Goal: Find specific page/section: Find specific page/section

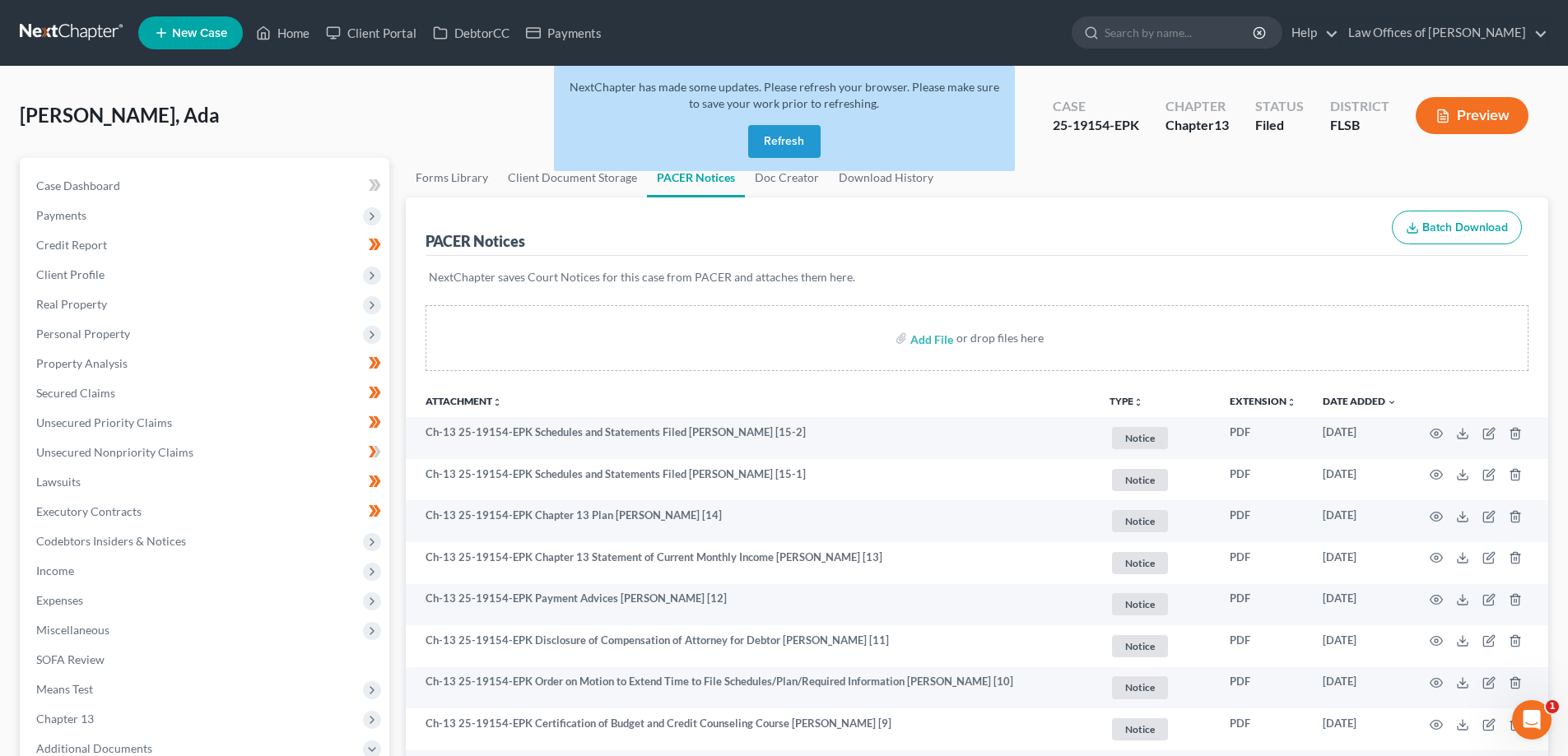
click at [78, 31] on link at bounding box center [71, 33] width 105 height 30
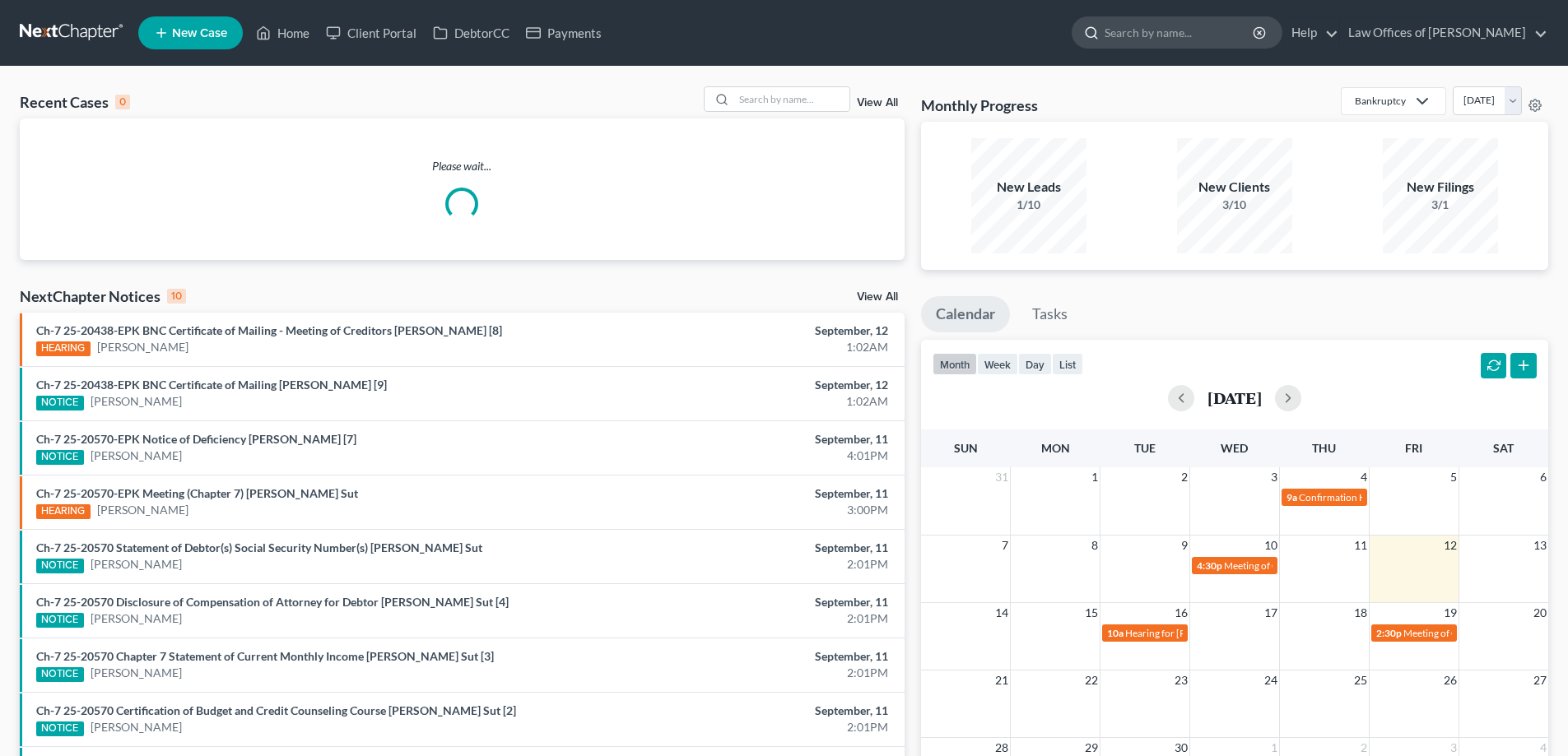
click at [1177, 33] on input "search" at bounding box center [1180, 33] width 151 height 31
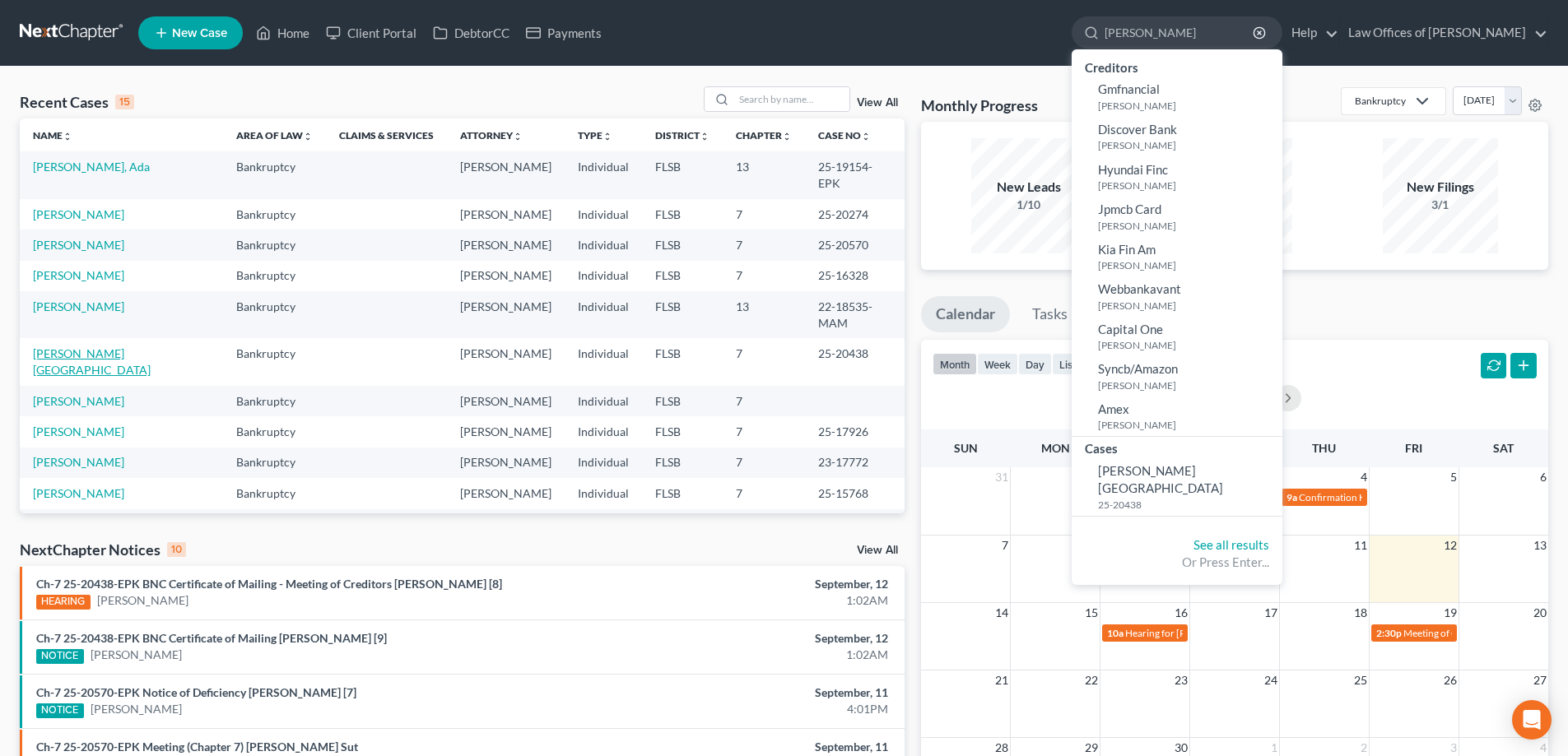
type input "[PERSON_NAME]"
click at [69, 347] on link "Murray, Chad" at bounding box center [92, 362] width 118 height 31
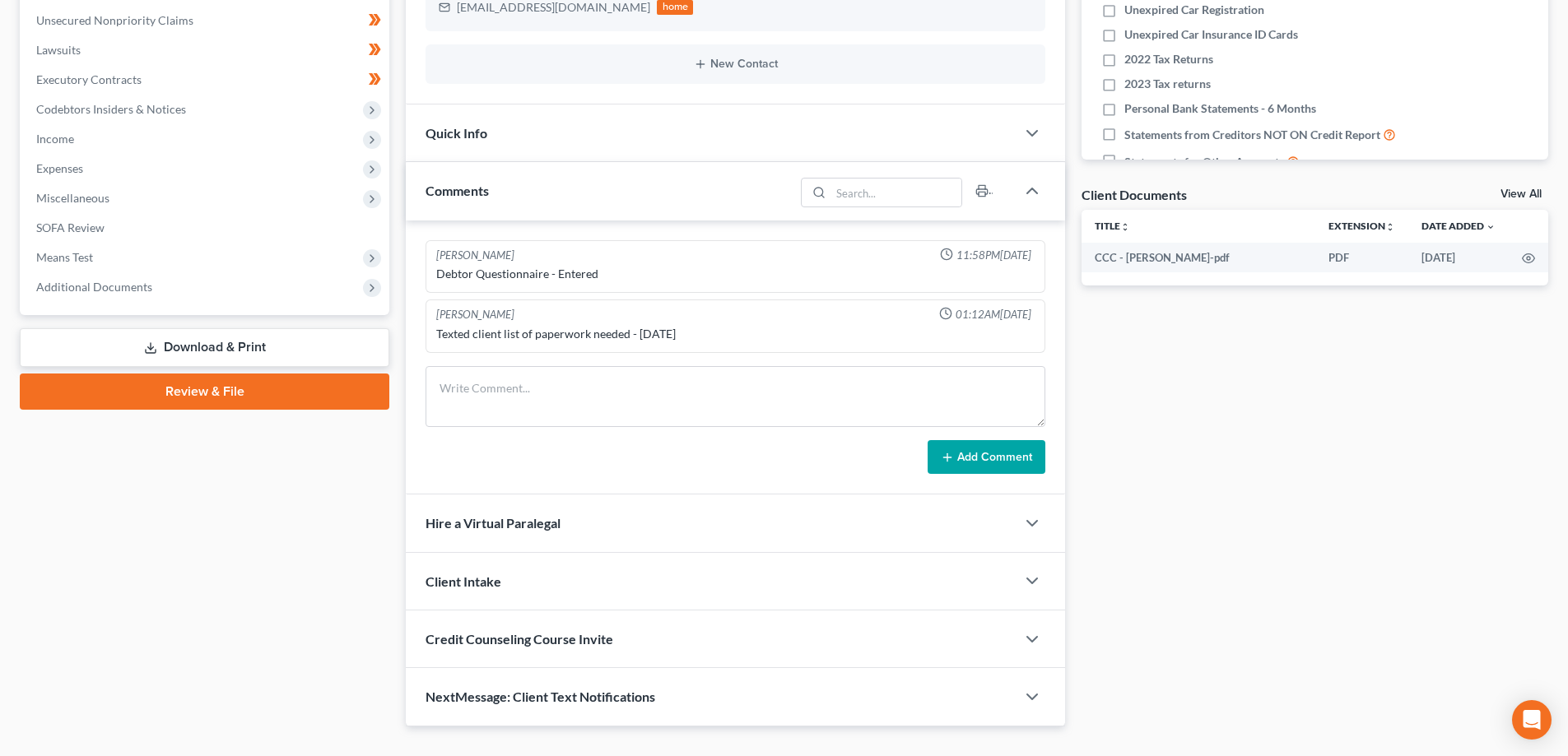
scroll to position [465, 0]
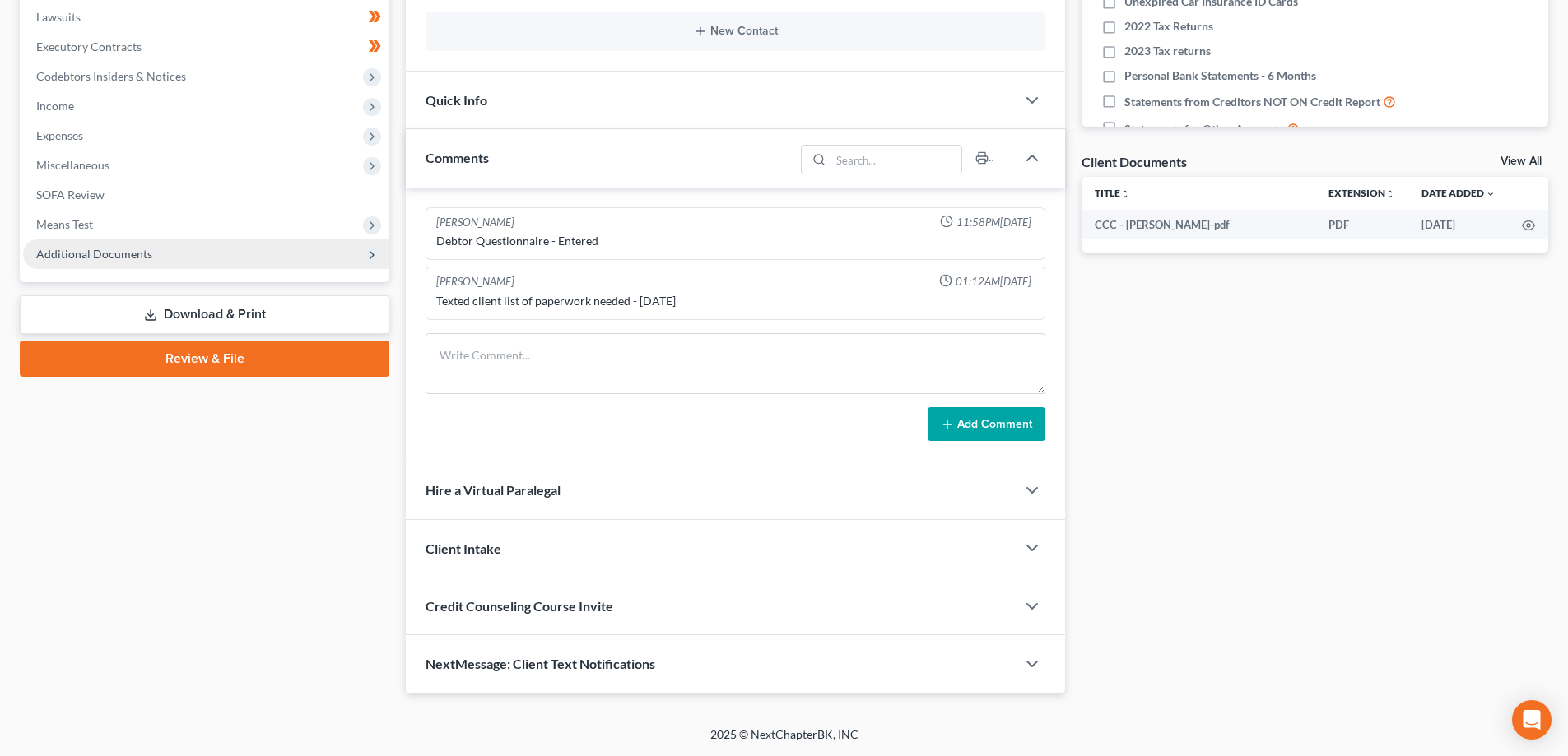
click at [112, 253] on span "Additional Documents" at bounding box center [94, 254] width 116 height 14
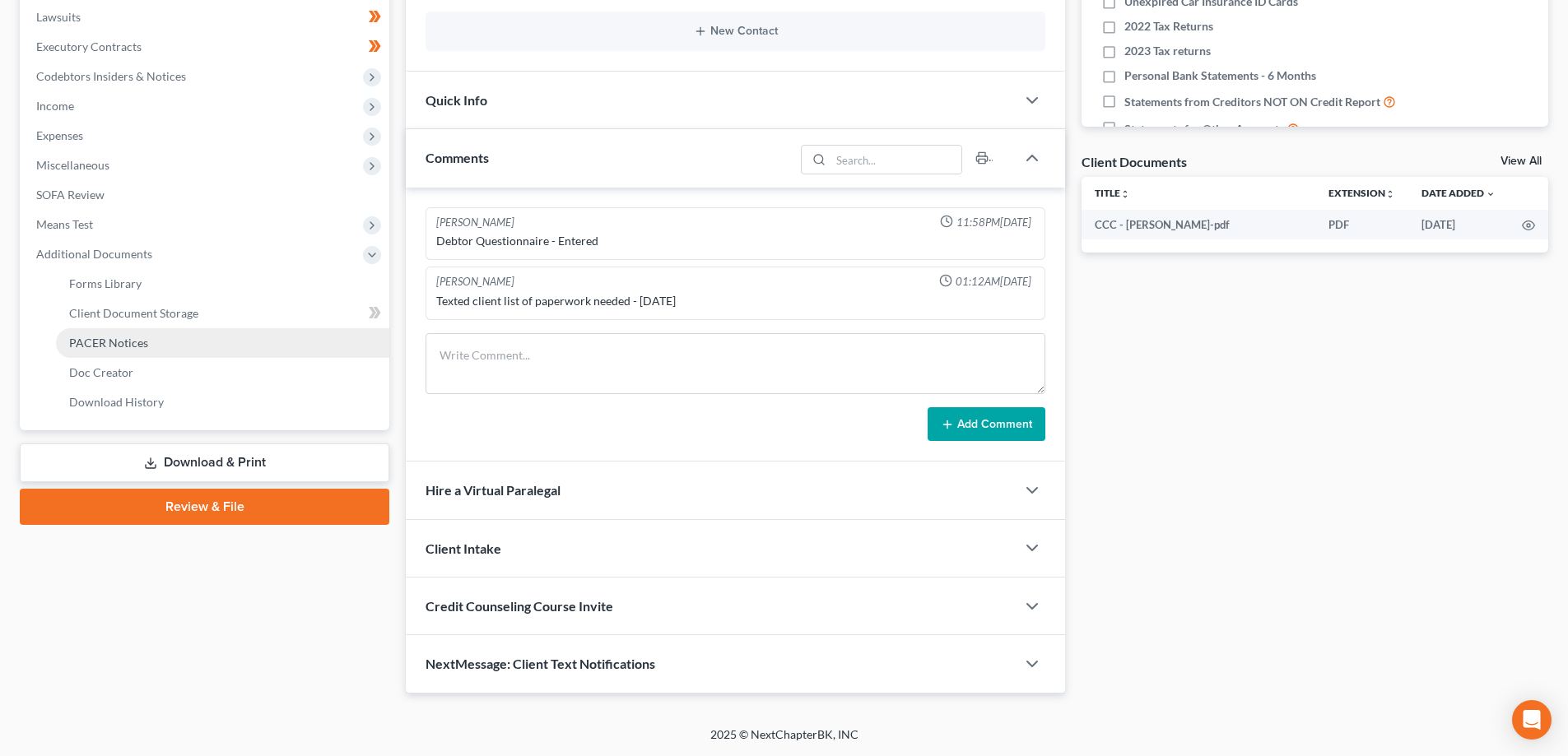
click at [126, 343] on span "PACER Notices" at bounding box center [109, 343] width 79 height 14
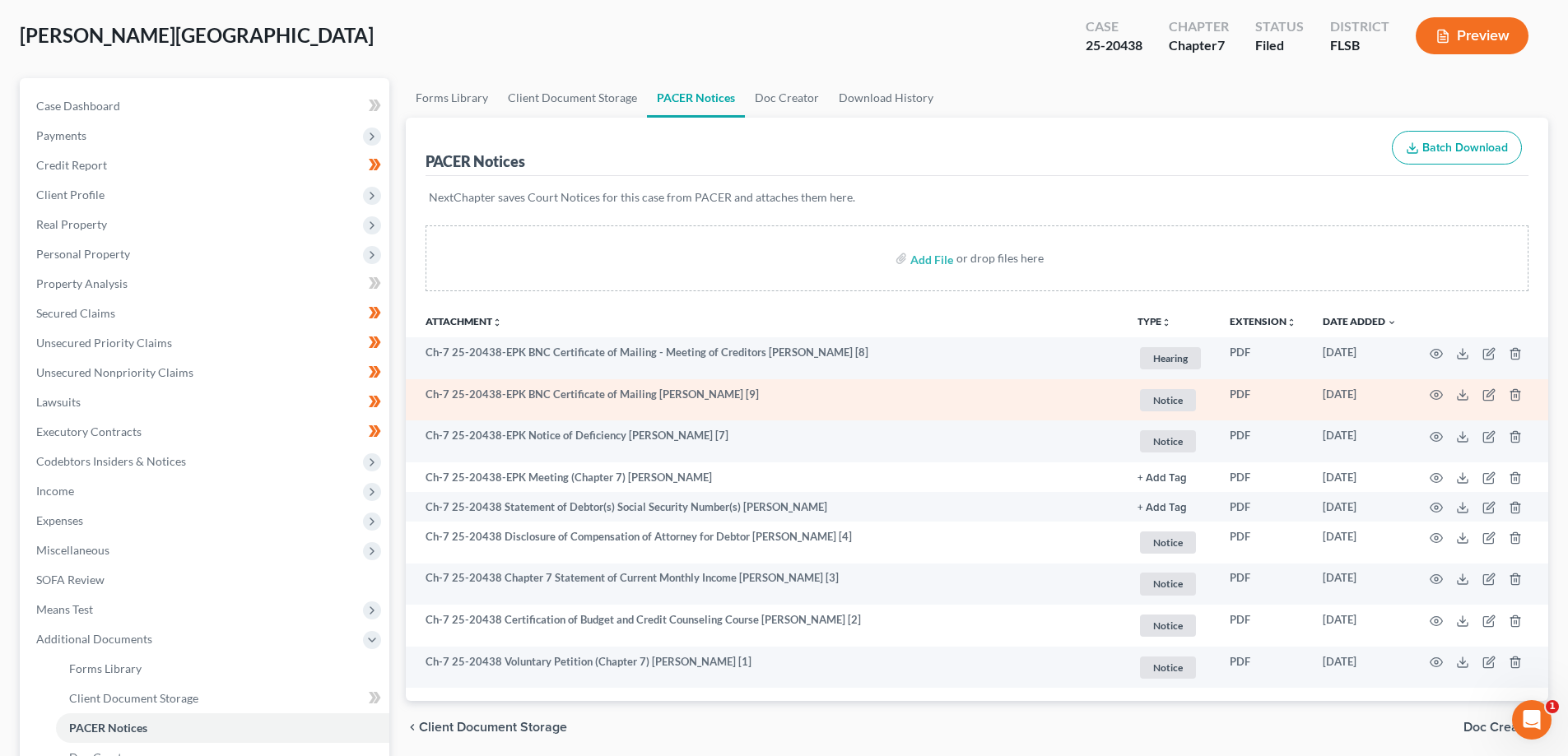
scroll to position [82, 0]
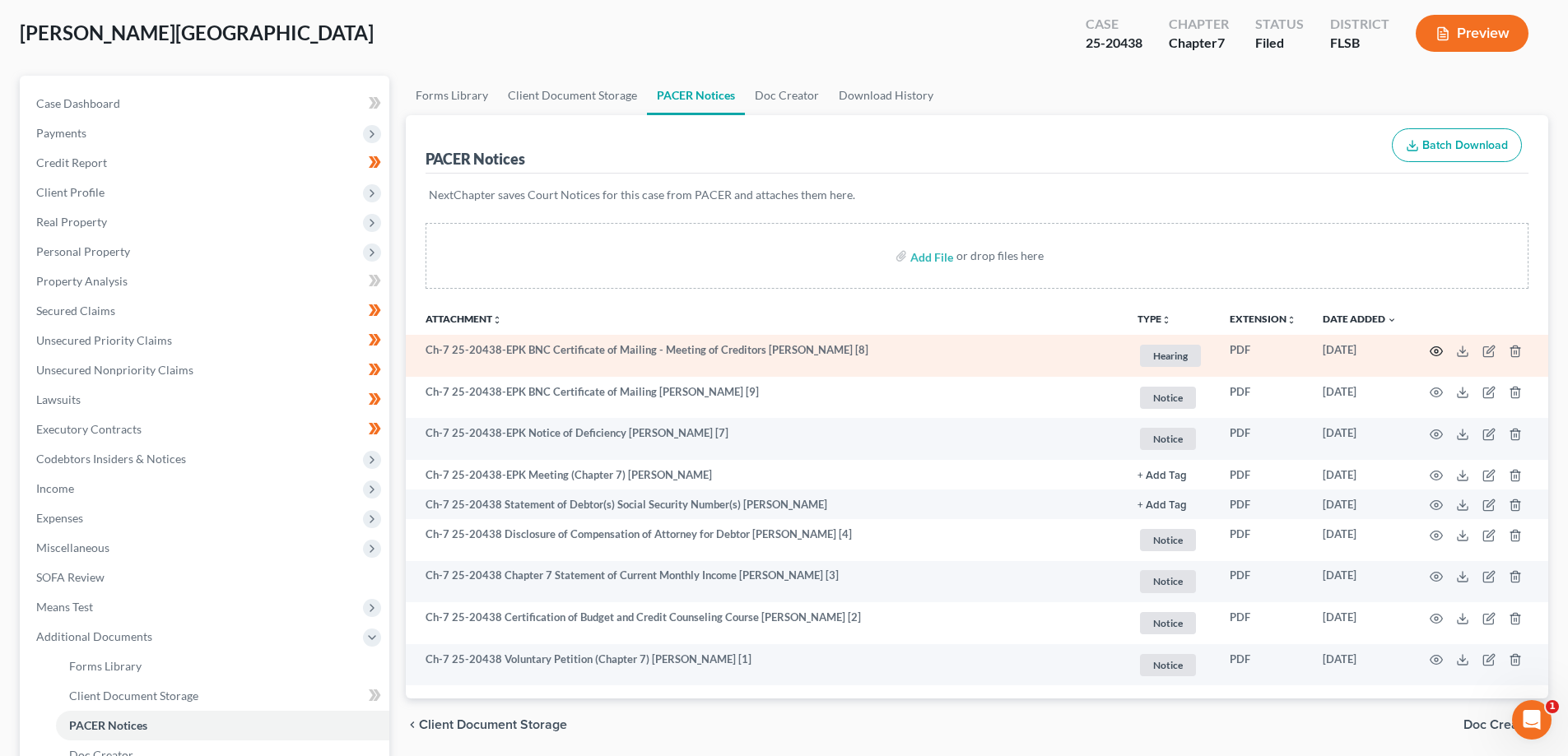
click at [1432, 350] on icon "button" at bounding box center [1436, 351] width 14 height 14
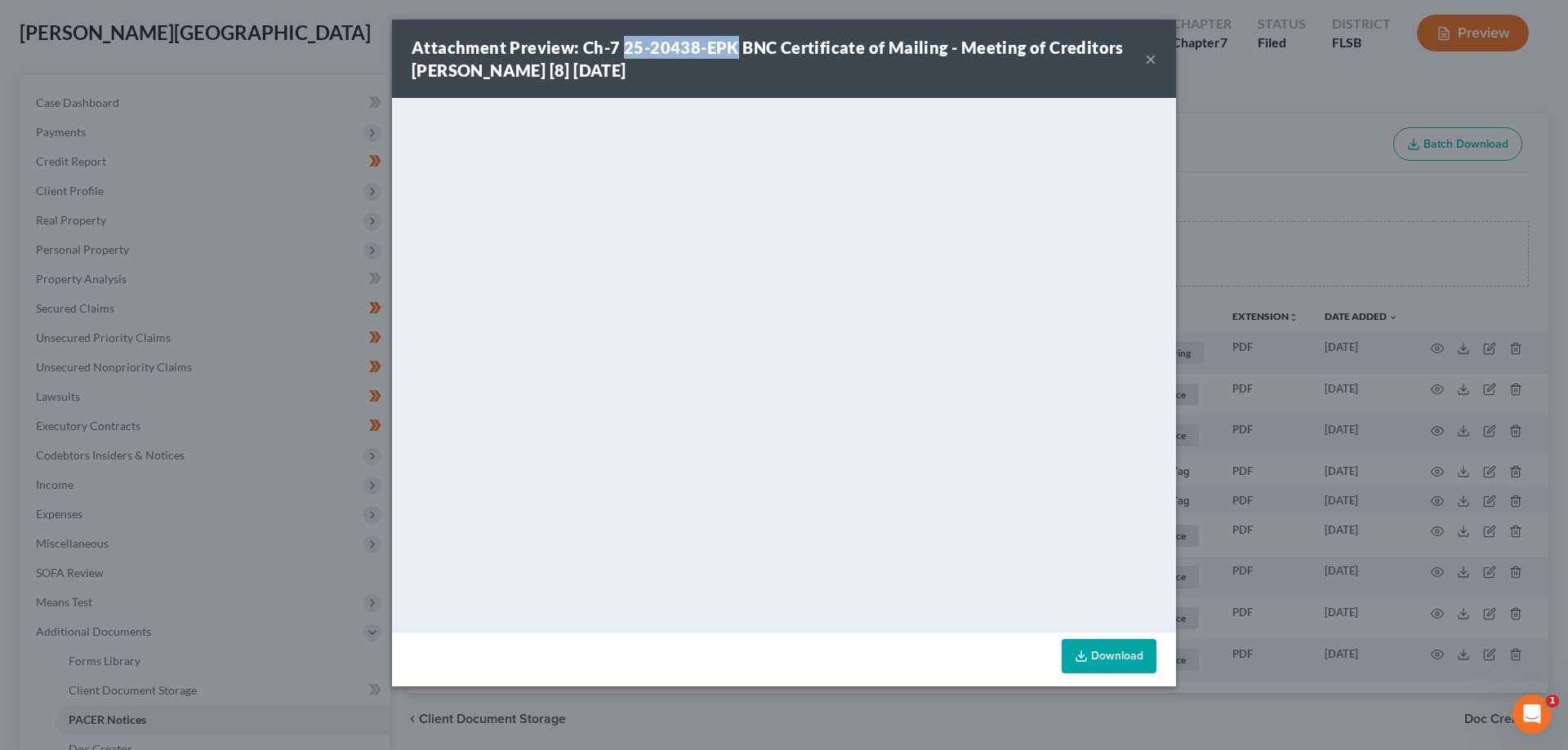
drag, startPoint x: 624, startPoint y: 49, endPoint x: 735, endPoint y: 49, distance: 111.0
click at [735, 49] on strong "Attachment Preview: Ch-7 25-20438-EPK BNC Certificate of Mailing - Meeting of C…" at bounding box center [768, 58] width 712 height 42
copy strong "25-20438-EPK"
drag, startPoint x: 1148, startPoint y: 60, endPoint x: 1131, endPoint y: 69, distance: 19.2
click at [1147, 60] on button "×" at bounding box center [1151, 58] width 12 height 19
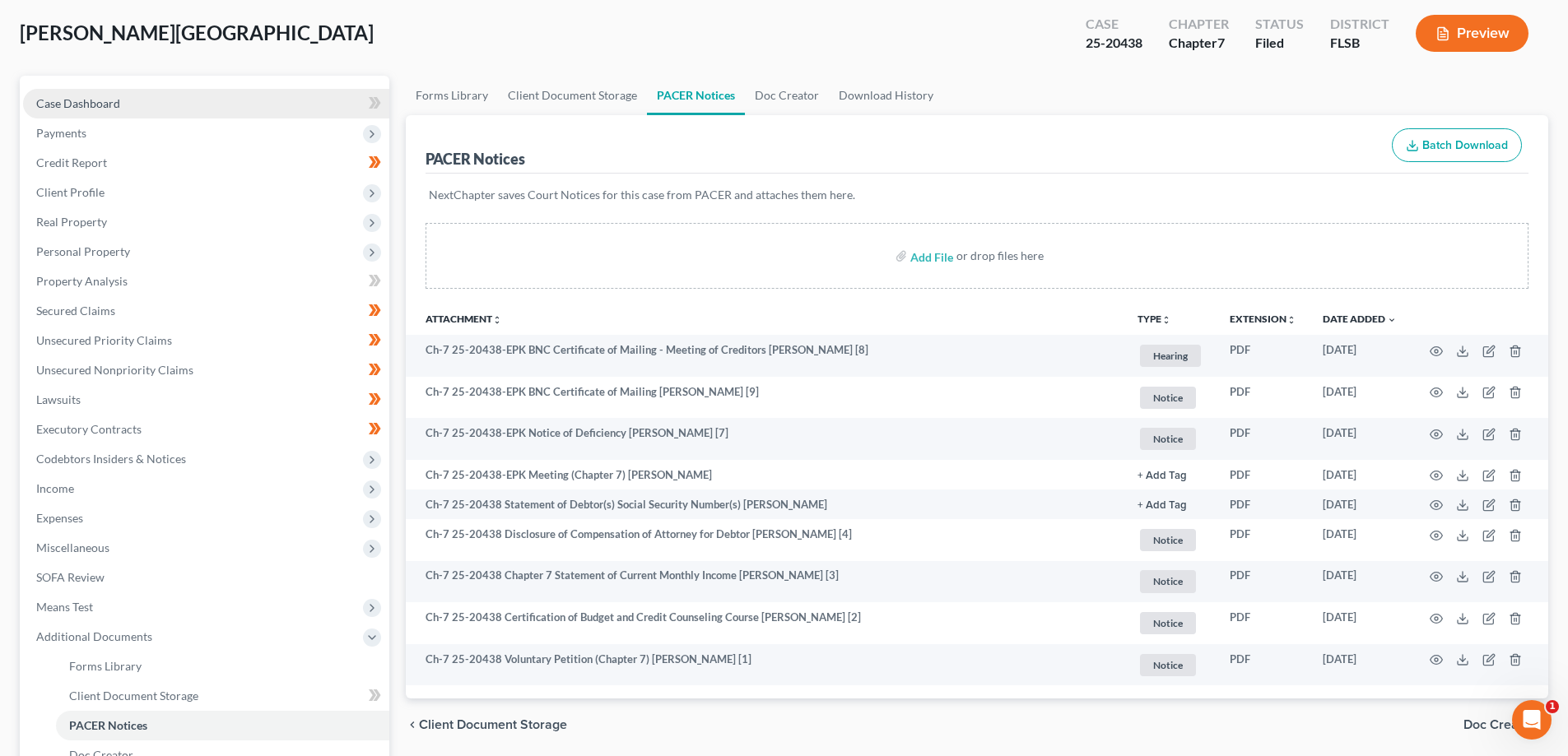
click at [77, 99] on span "Case Dashboard" at bounding box center [77, 103] width 84 height 14
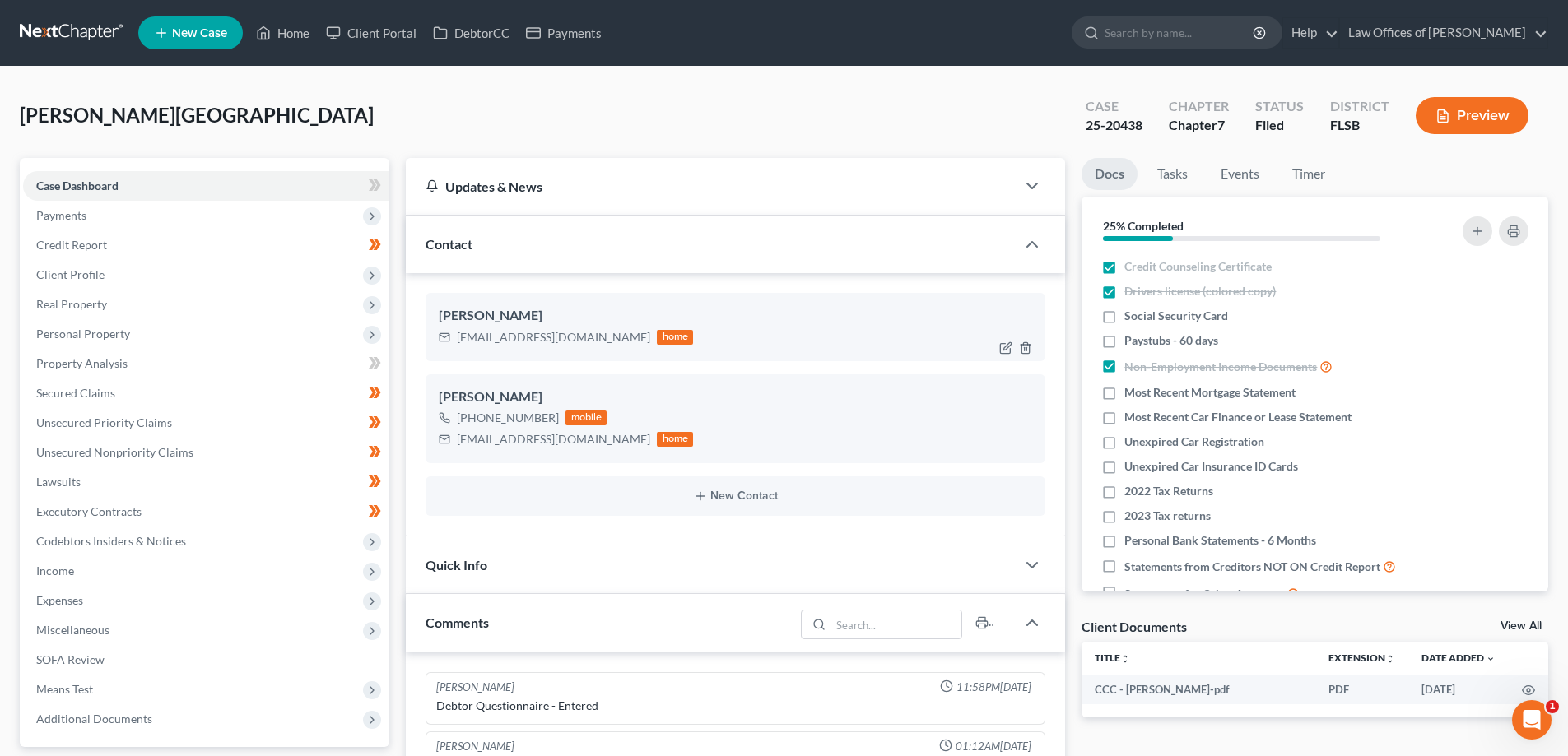
click at [497, 340] on div "cillemurray@hotmail.com" at bounding box center [553, 337] width 193 height 16
click at [498, 439] on div "chadmm401@gmail.com" at bounding box center [553, 439] width 193 height 16
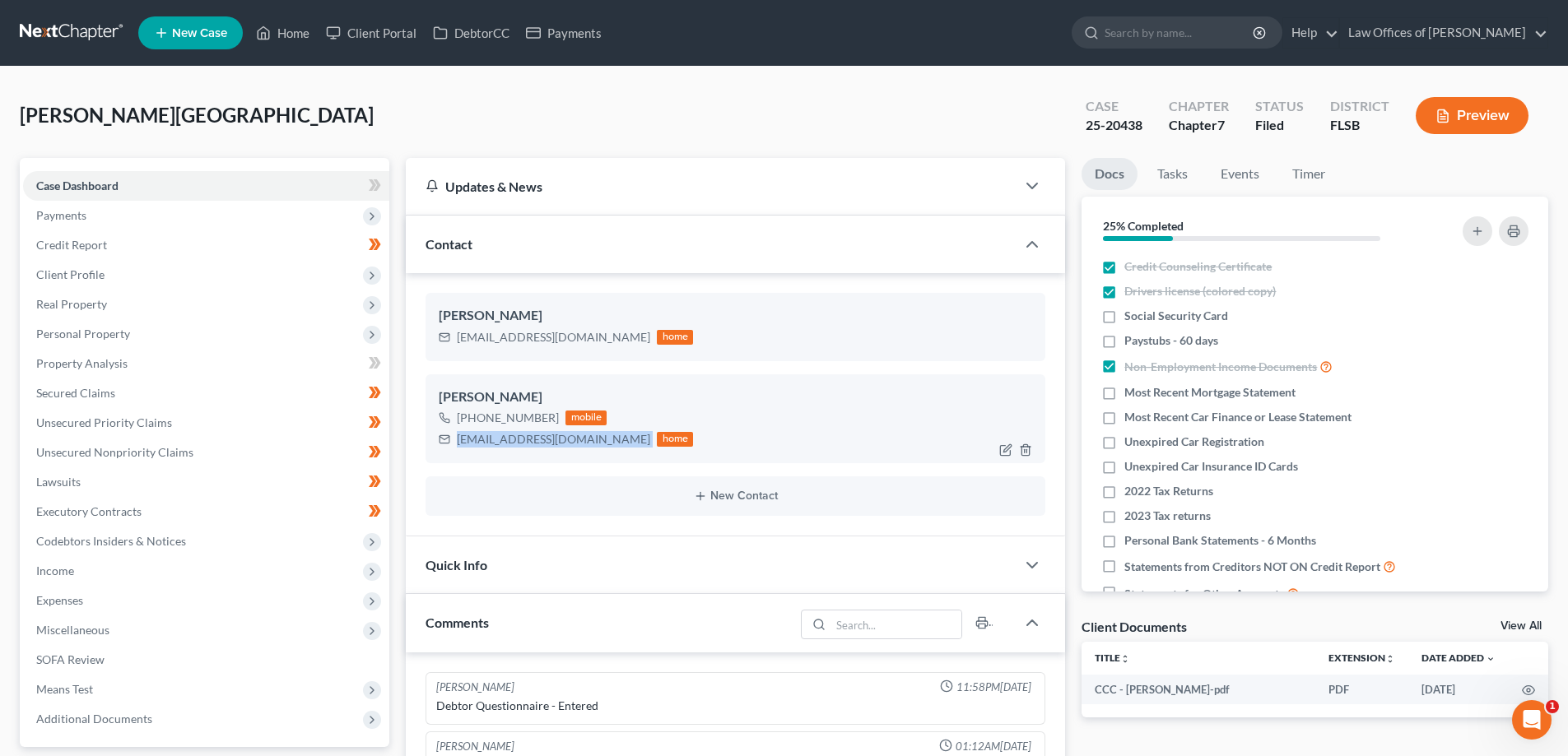
click at [498, 439] on div "chadmm401@gmail.com" at bounding box center [553, 439] width 193 height 16
copy div "chadmm401@gmail.com"
click at [504, 341] on div "cillemurray@hotmail.com" at bounding box center [553, 337] width 193 height 16
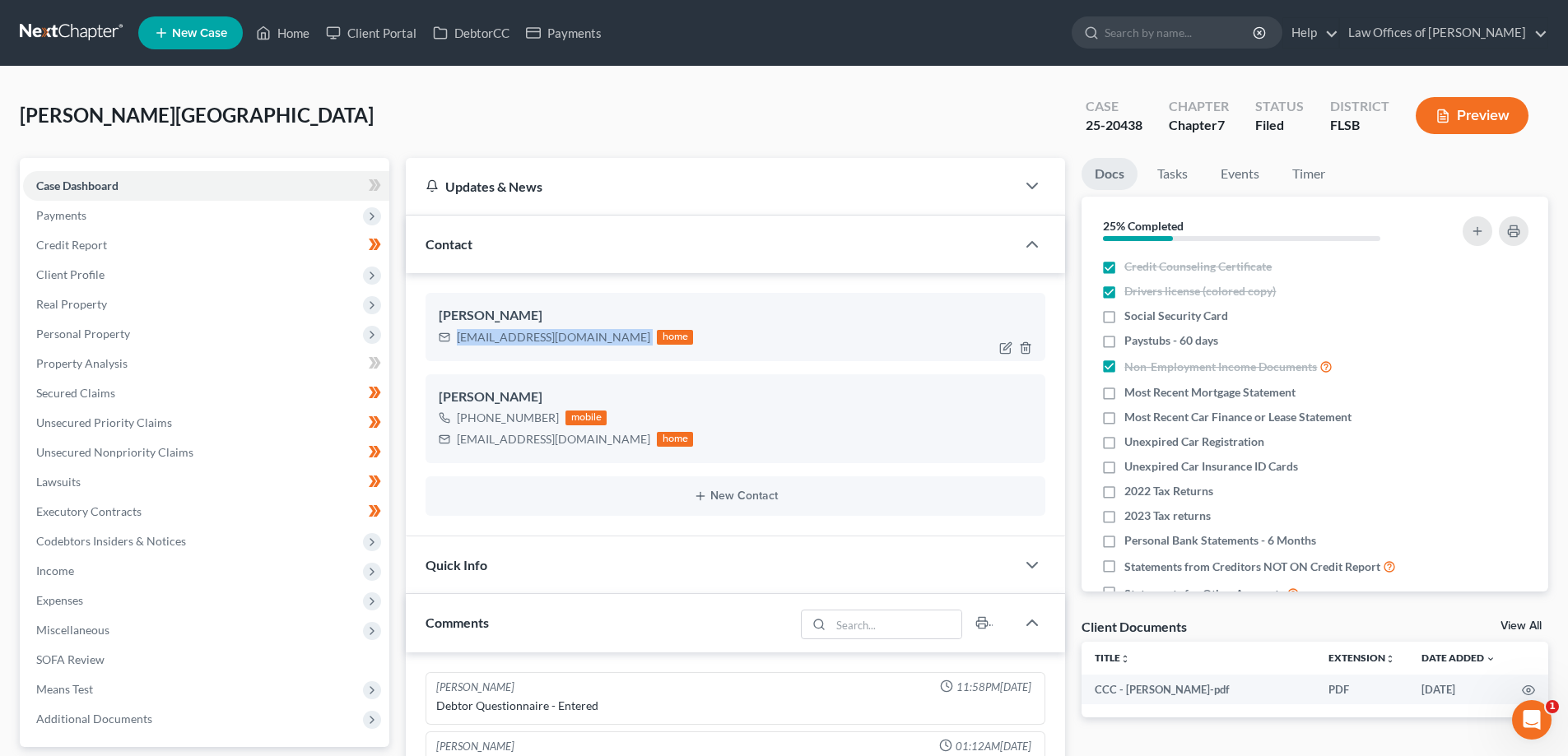
copy div "cillemurray@hotmail.com"
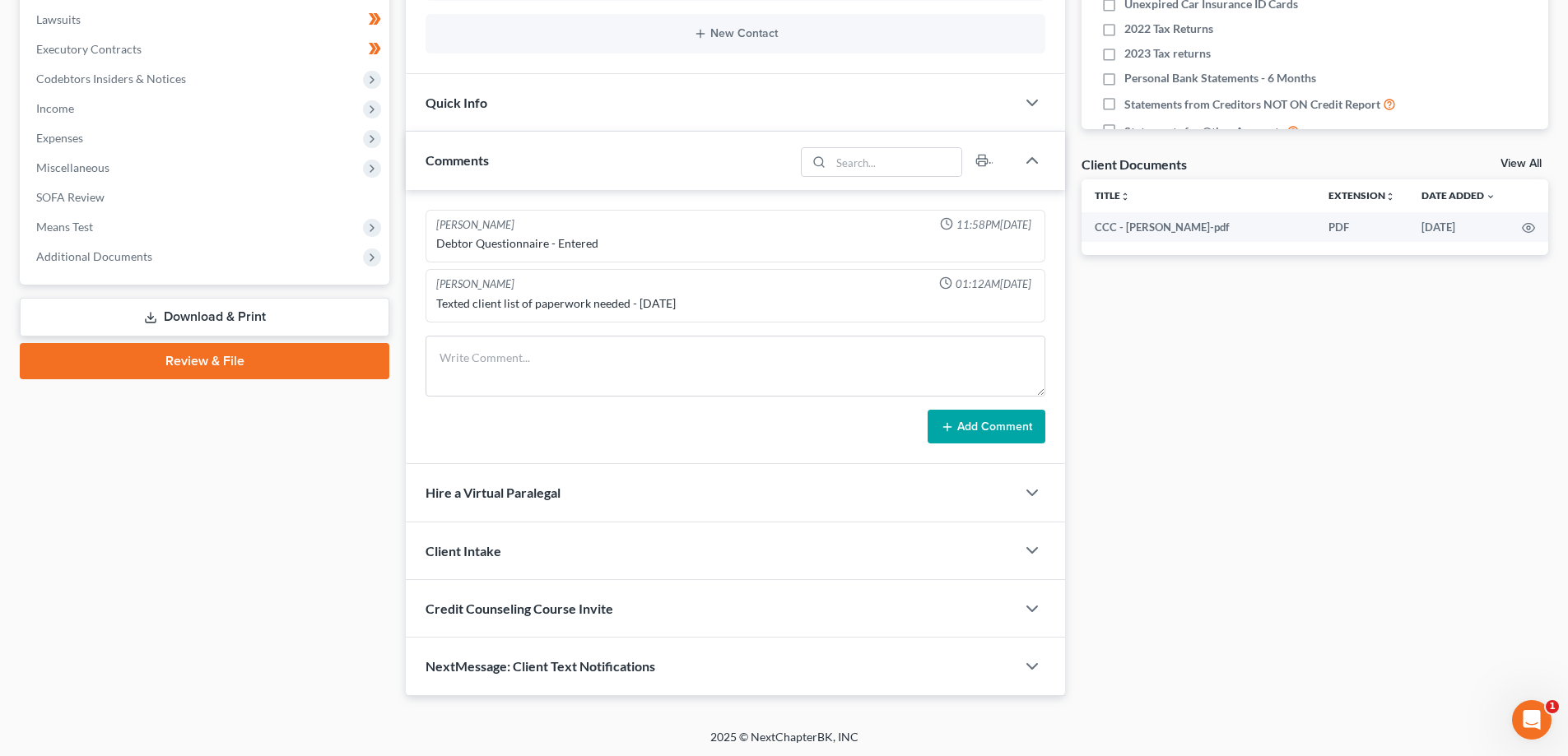
scroll to position [465, 0]
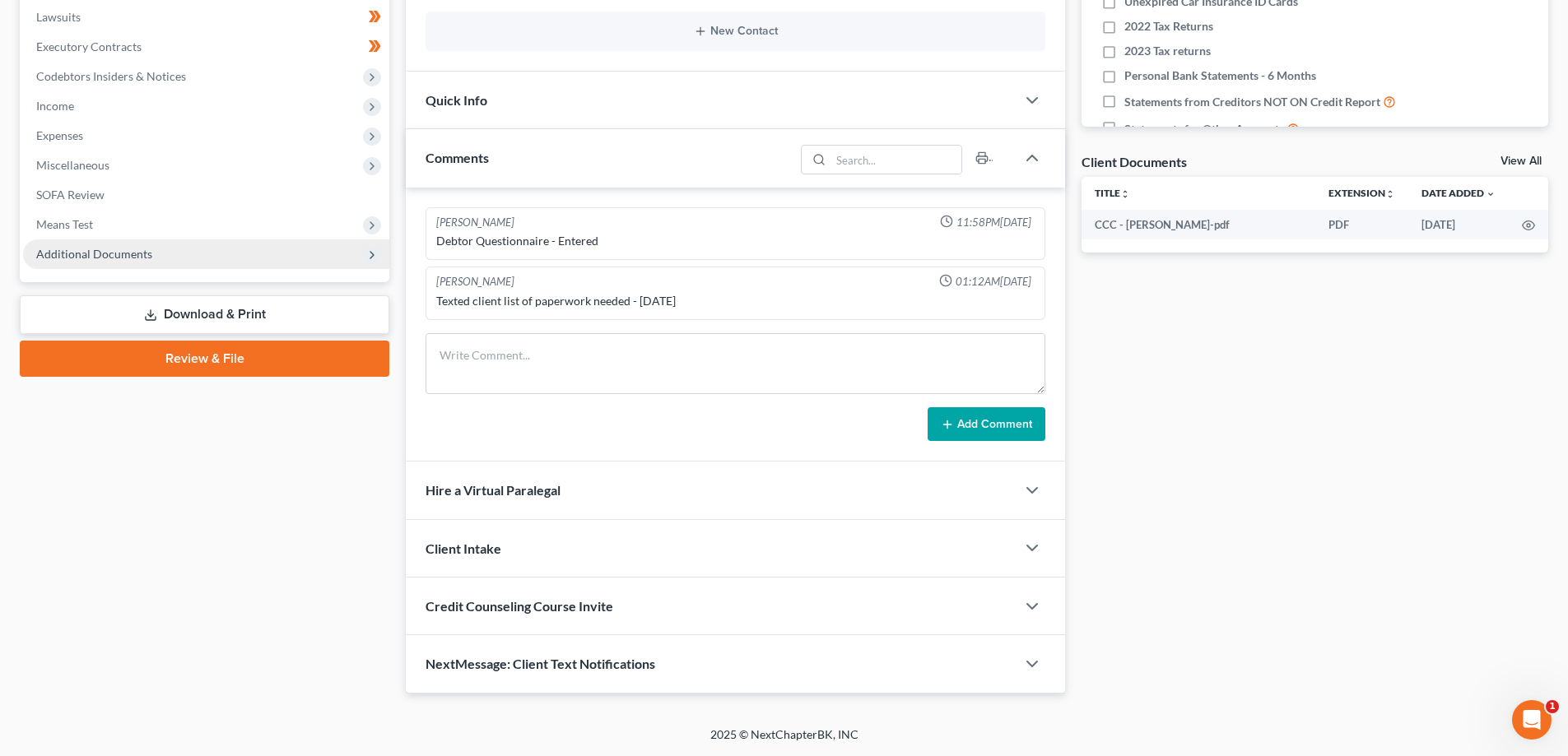
click at [92, 250] on span "Additional Documents" at bounding box center [94, 254] width 116 height 14
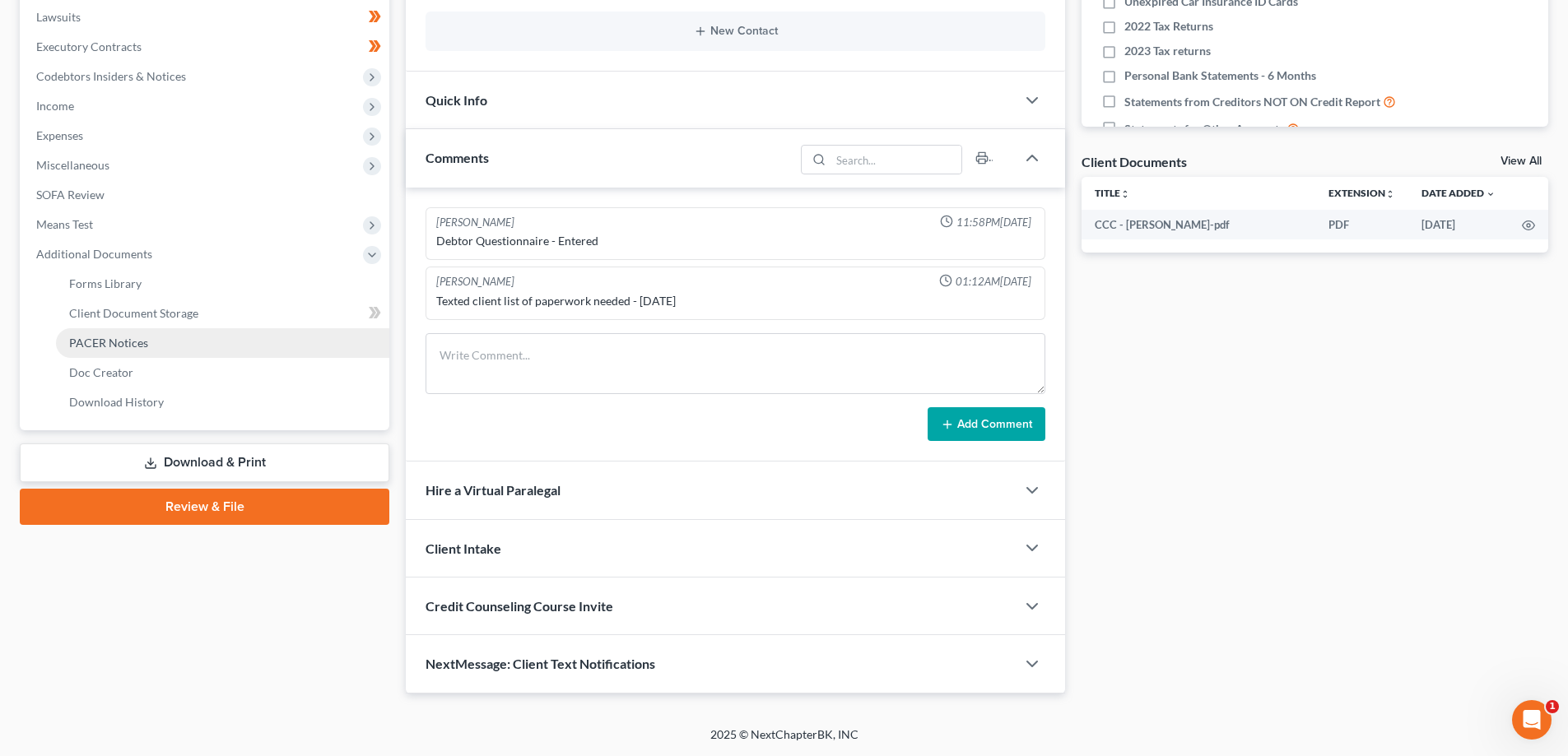
click at [109, 350] on link "PACER Notices" at bounding box center [222, 343] width 333 height 30
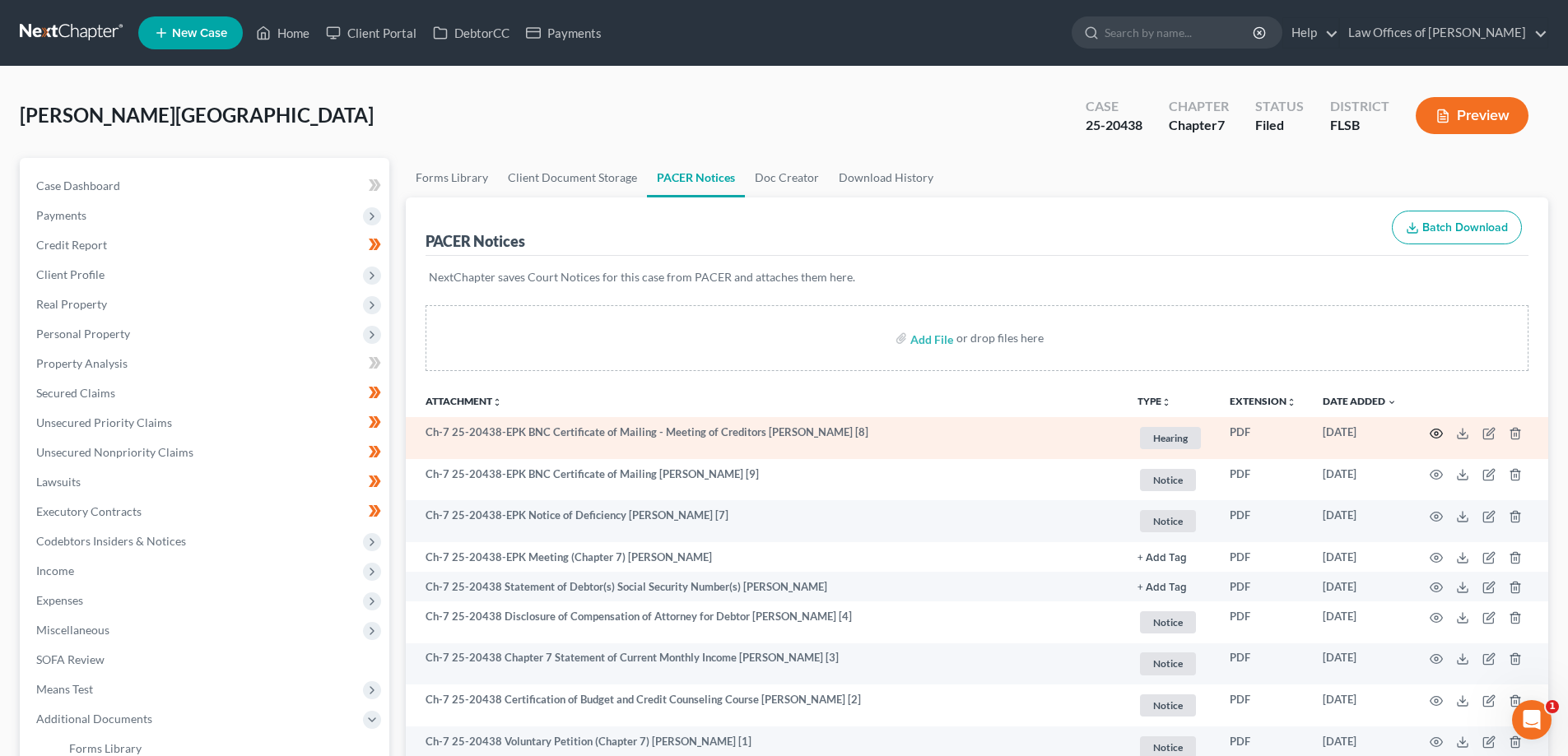
click at [1435, 430] on icon "button" at bounding box center [1436, 433] width 13 height 9
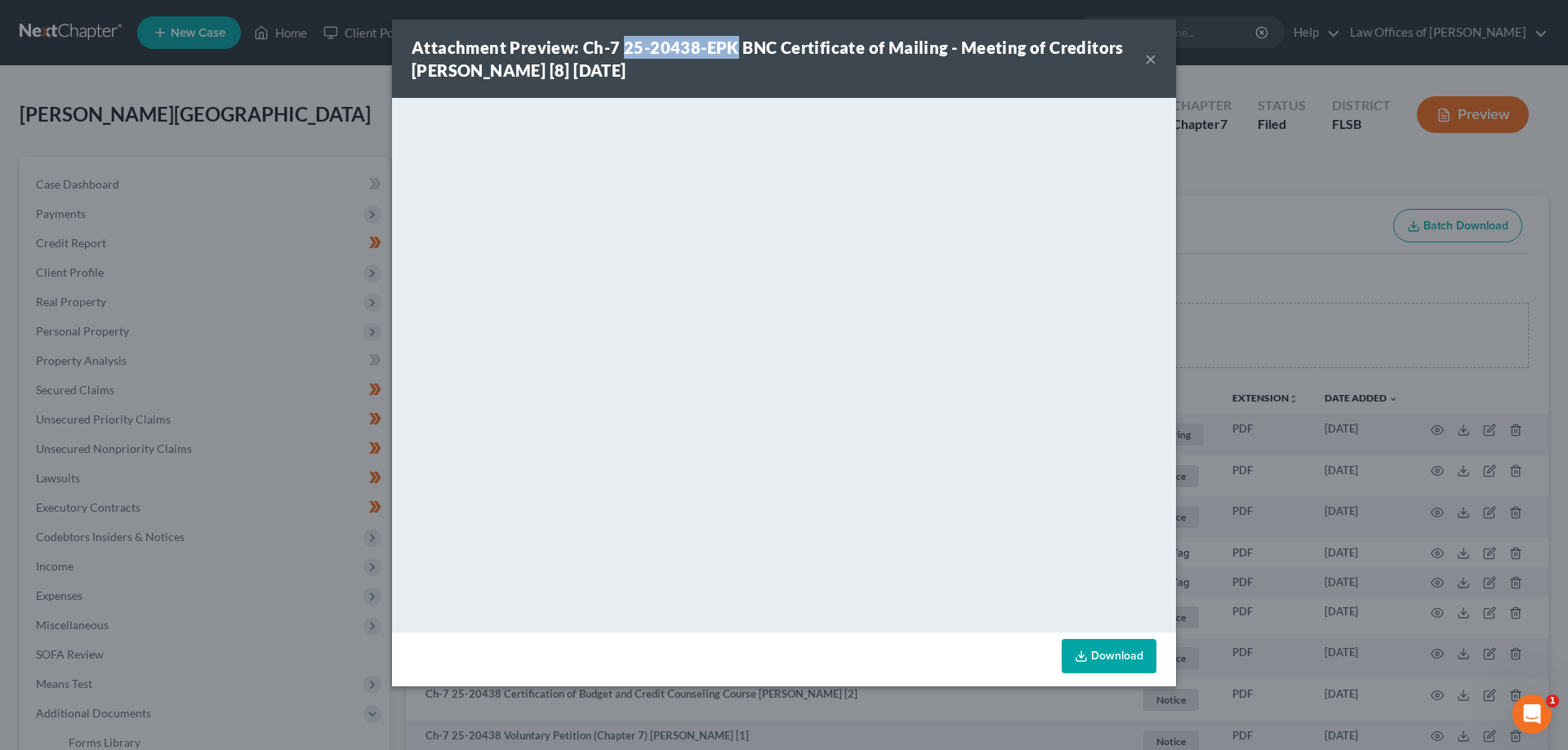
drag, startPoint x: 624, startPoint y: 47, endPoint x: 732, endPoint y: 49, distance: 108.0
click at [732, 49] on strong "Attachment Preview: Ch-7 25-20438-EPK BNC Certificate of Mailing - Meeting of C…" at bounding box center [768, 58] width 712 height 42
copy strong "25-20438-EPK"
